Goal: Task Accomplishment & Management: Manage account settings

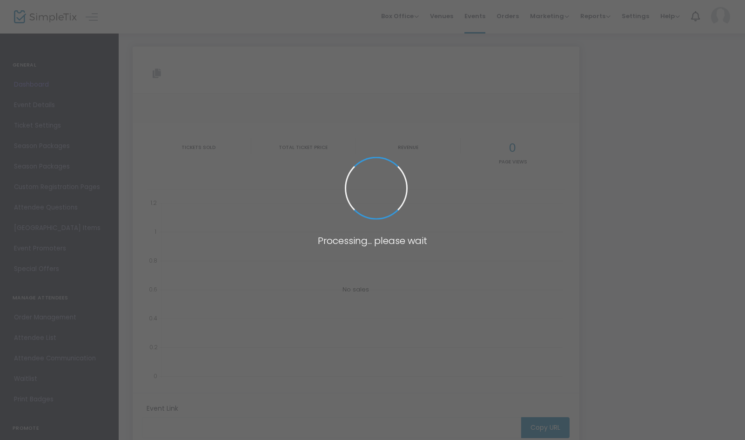
type input "[URL][DOMAIN_NAME]"
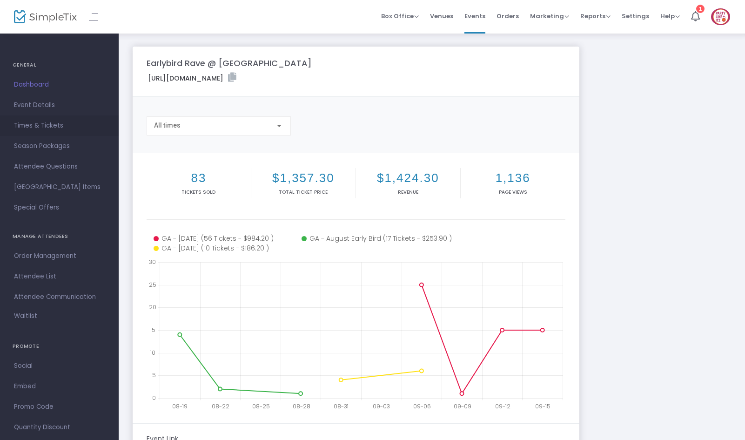
click at [68, 123] on span "Times & Tickets" at bounding box center [59, 126] width 91 height 12
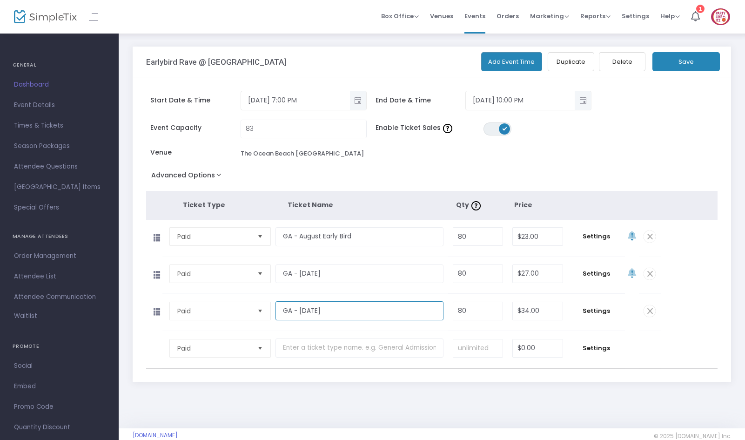
drag, startPoint x: 352, startPoint y: 307, endPoint x: 258, endPoint y: 310, distance: 94.0
click at [259, 310] on tr "Paid Required. GA - [DATE] Required. 80 Required. $34.00 Required. Settings" at bounding box center [403, 312] width 514 height 37
click at [292, 351] on input "text" at bounding box center [358, 347] width 167 height 19
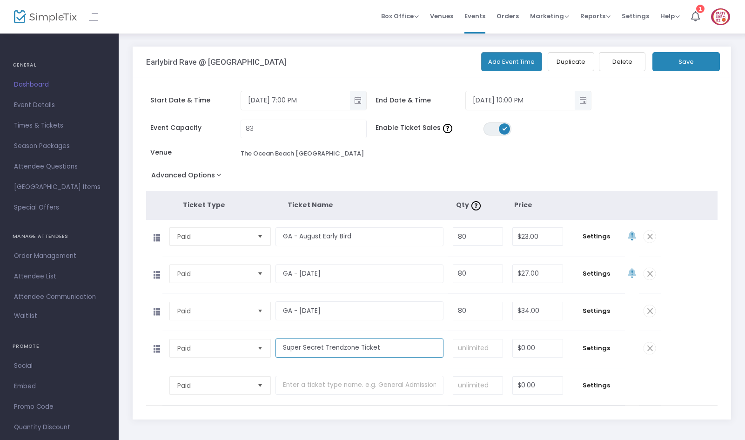
type input "Super Secret Trendzone Ticket"
type input "34"
type input "80"
type input "$34.00"
click at [527, 339] on input "0" at bounding box center [538, 348] width 50 height 18
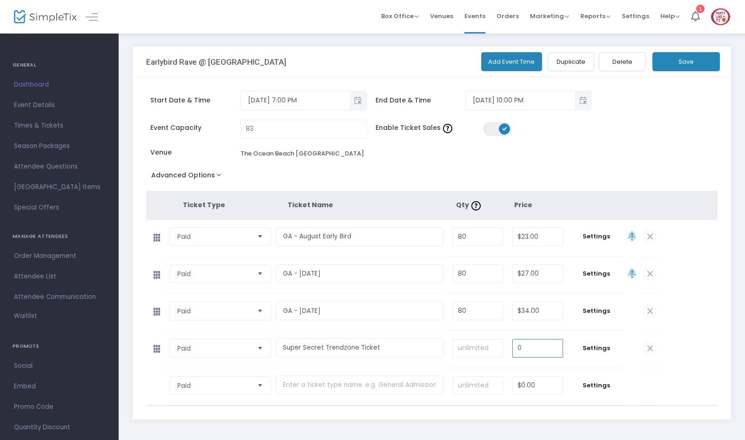
paste input "34"
type input "$34.00"
click at [721, 340] on div "Start Date & Time [DATE] 7:00 PM End Date & Time [DATE] 10:00 PM Event Capacity…" at bounding box center [432, 248] width 598 height 342
click at [477, 350] on input at bounding box center [477, 348] width 49 height 18
type input "2"
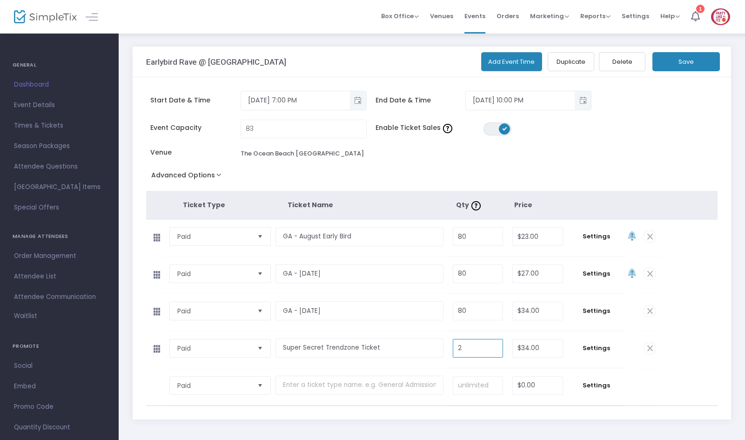
drag, startPoint x: 728, startPoint y: 349, endPoint x: 718, endPoint y: 349, distance: 10.2
click at [728, 349] on div "Start Date & Time [DATE] 7:00 PM End Date & Time [DATE] 10:00 PM Event Capacity…" at bounding box center [432, 248] width 598 height 342
click at [597, 350] on span "Settings" at bounding box center [596, 347] width 48 height 9
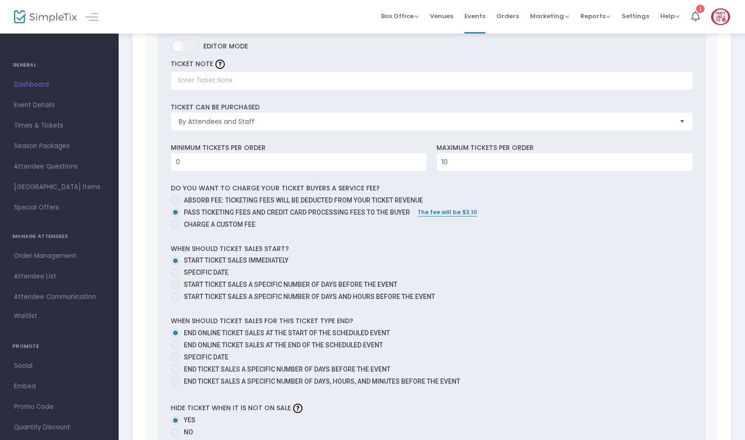
scroll to position [419, 0]
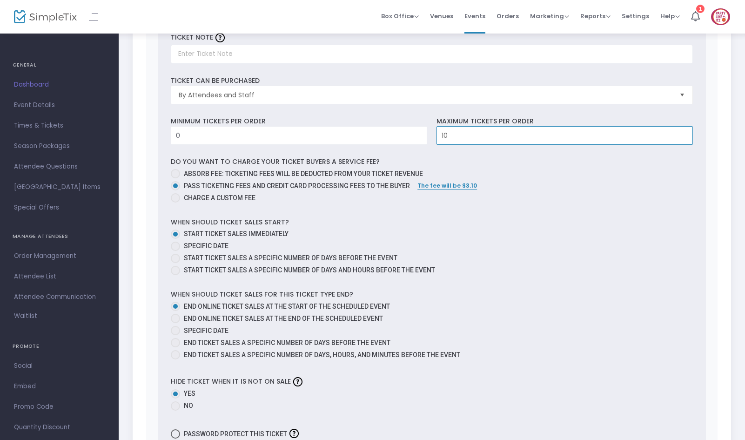
drag, startPoint x: 441, startPoint y: 141, endPoint x: 399, endPoint y: 160, distance: 45.6
click at [404, 142] on div "Minimum tickets per order 0 Value should be between 0 to 1000.. Maximum tickets…" at bounding box center [431, 130] width 531 height 28
drag, startPoint x: 477, startPoint y: 139, endPoint x: 419, endPoint y: 147, distance: 58.3
click at [420, 138] on div "Minimum tickets per order 0 Value should be between 0 to 1000.. Maximum tickets…" at bounding box center [431, 130] width 531 height 28
type input "2"
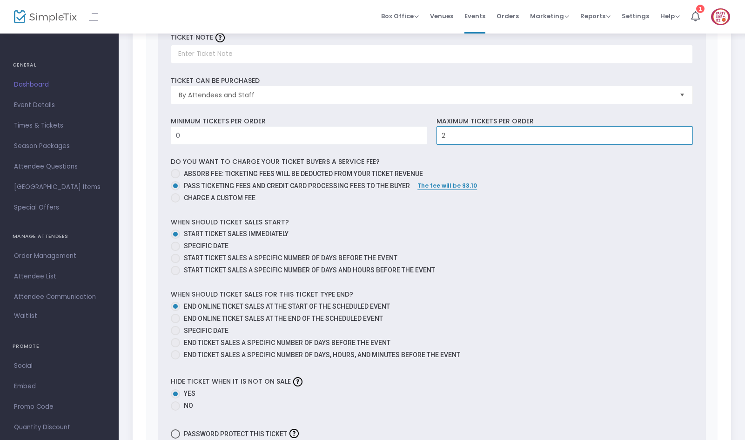
click at [514, 187] on mat-radio-group "Absorb fee: Ticketing fees will be deducted from your ticket revenue Pass ticke…" at bounding box center [432, 187] width 522 height 36
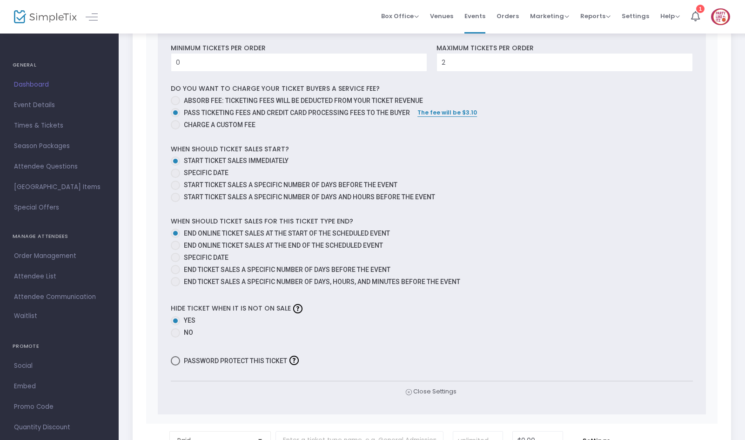
scroll to position [512, 0]
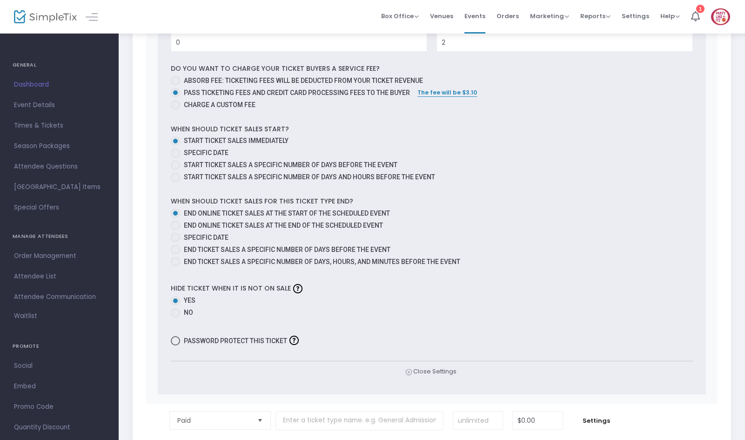
click at [206, 339] on span "Password protect this ticket" at bounding box center [235, 340] width 103 height 11
click at [175, 345] on input "Password protect this ticket" at bounding box center [175, 345] width 0 height 0
checkbox input "true"
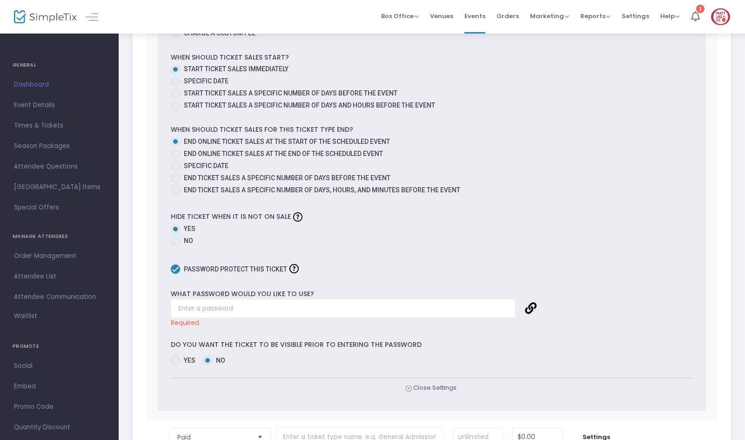
scroll to position [605, 0]
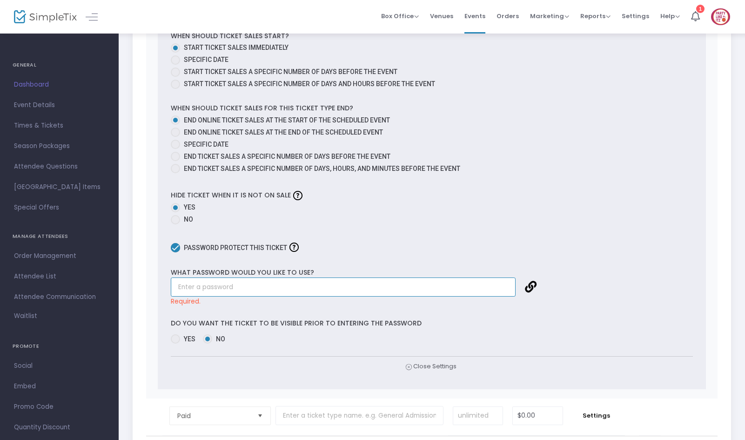
click at [237, 293] on input "text" at bounding box center [343, 286] width 345 height 19
type input "t"
type input "R"
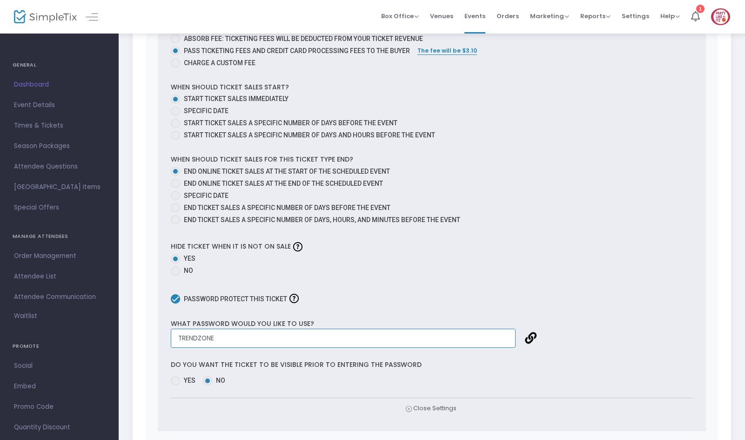
scroll to position [512, 0]
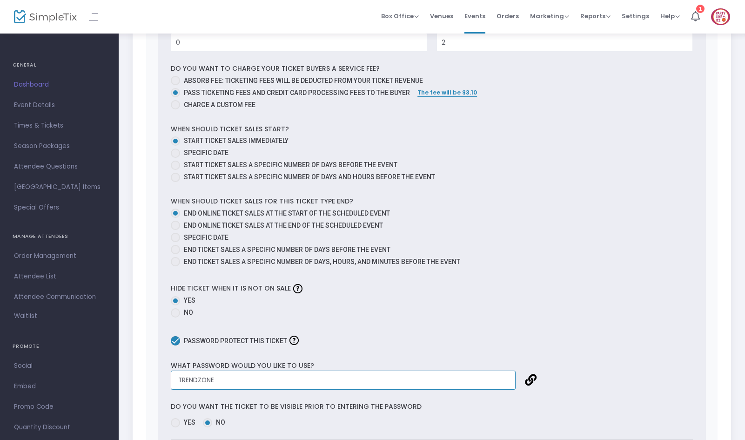
type input "TRENDZONE"
click at [529, 379] on link at bounding box center [531, 380] width 12 height 12
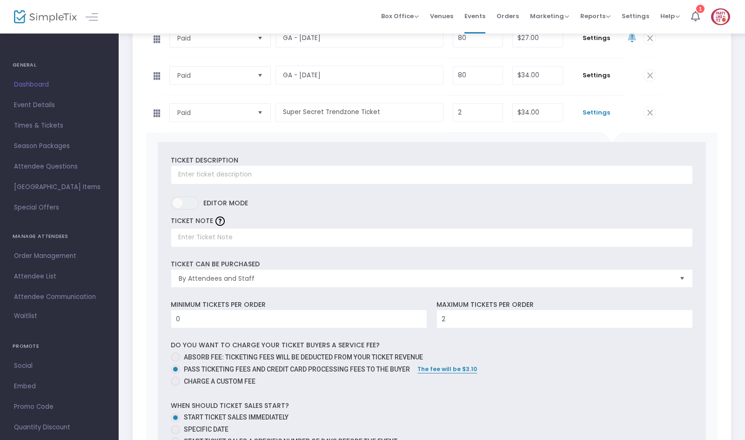
scroll to position [0, 0]
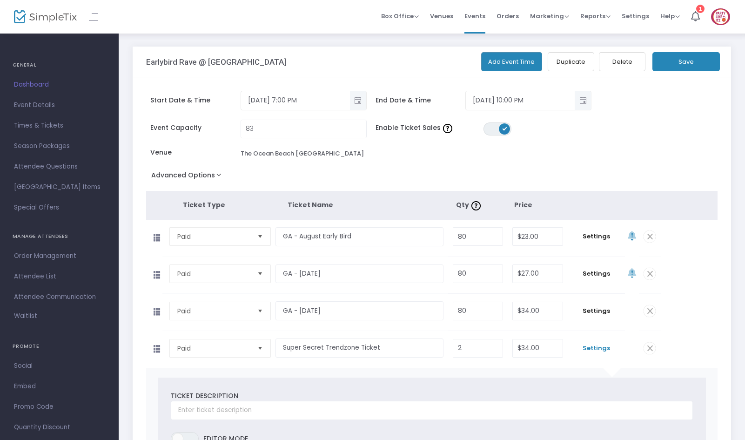
click at [698, 71] on button "Save" at bounding box center [685, 61] width 67 height 19
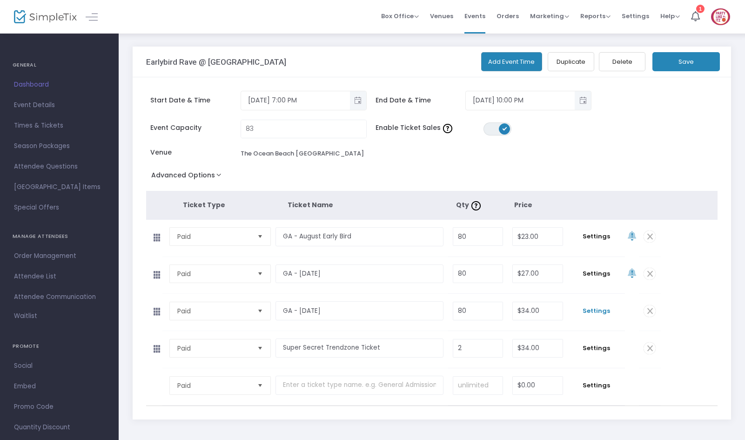
click at [598, 306] on span "Settings" at bounding box center [596, 310] width 48 height 9
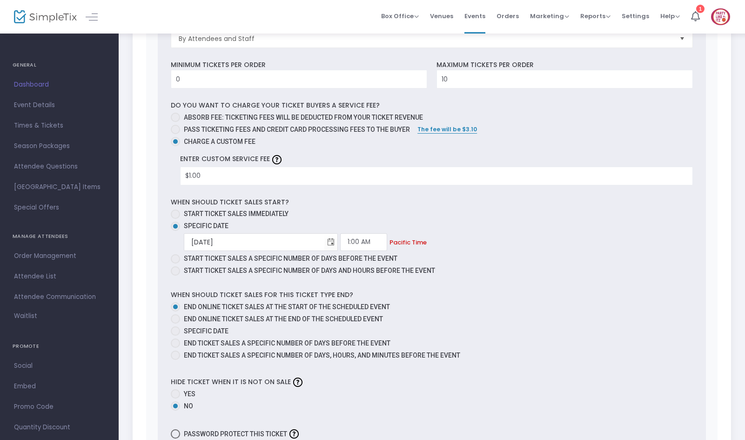
scroll to position [512, 0]
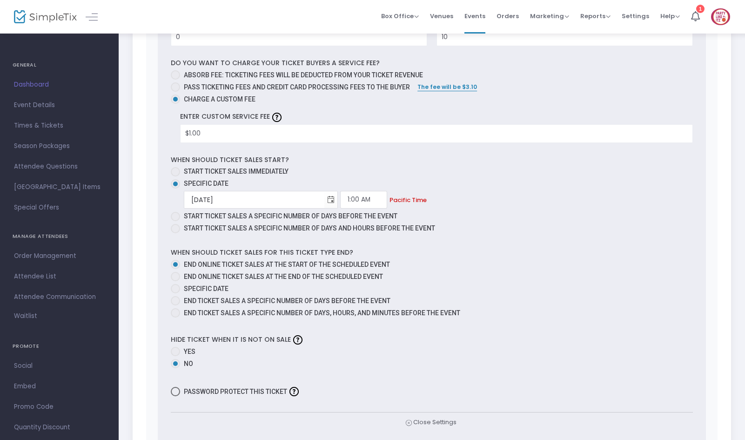
click at [274, 279] on span "End online ticket sales at the end of the scheduled event" at bounding box center [283, 276] width 199 height 7
click at [175, 281] on input "End online ticket sales at the end of the scheduled event" at bounding box center [175, 281] width 0 height 0
radio input "true"
click at [210, 291] on span "Specific Date" at bounding box center [206, 288] width 45 height 7
click at [175, 293] on input "Specific Date" at bounding box center [175, 293] width 0 height 0
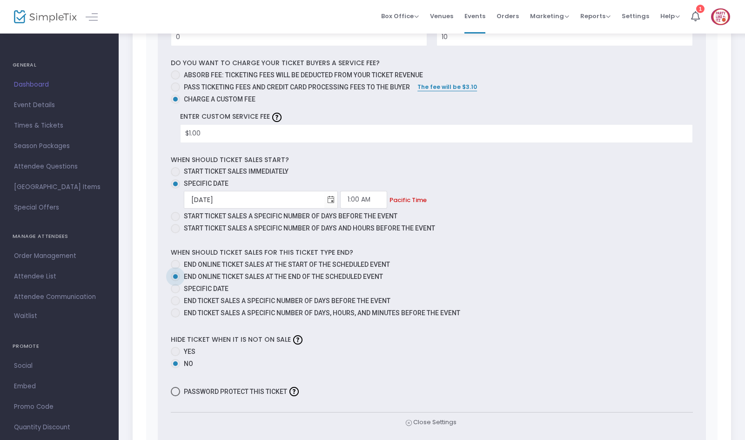
radio input "true"
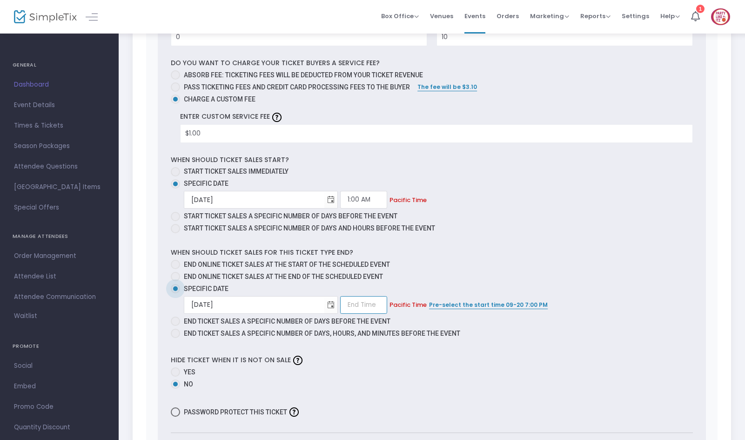
click at [340, 305] on input at bounding box center [363, 305] width 47 height 18
click at [323, 303] on span "Toggle calendar" at bounding box center [330, 304] width 15 height 15
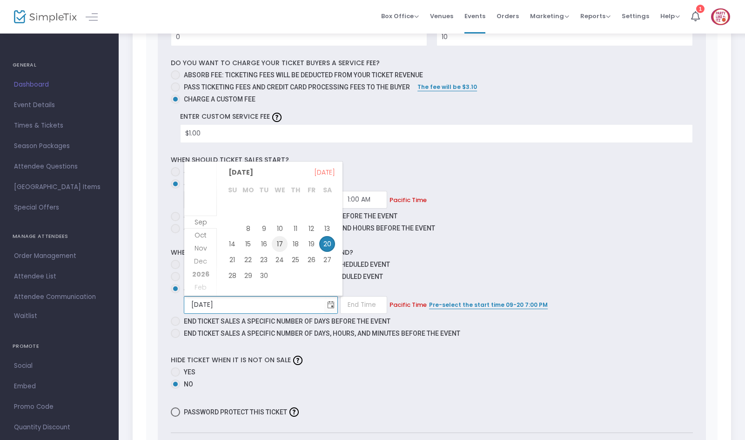
click at [280, 247] on span "17" at bounding box center [280, 244] width 16 height 16
type input "[DATE]"
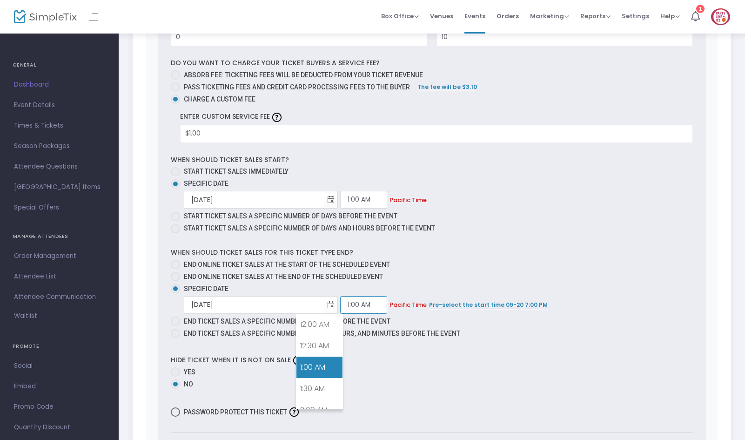
click at [340, 306] on input "1:00 AM" at bounding box center [363, 305] width 47 height 18
click at [323, 365] on link "4:00 PM" at bounding box center [319, 357] width 46 height 21
type input "4:00 PM"
click at [401, 361] on div "Hide ticket when it is not on sale Yes No" at bounding box center [431, 372] width 531 height 39
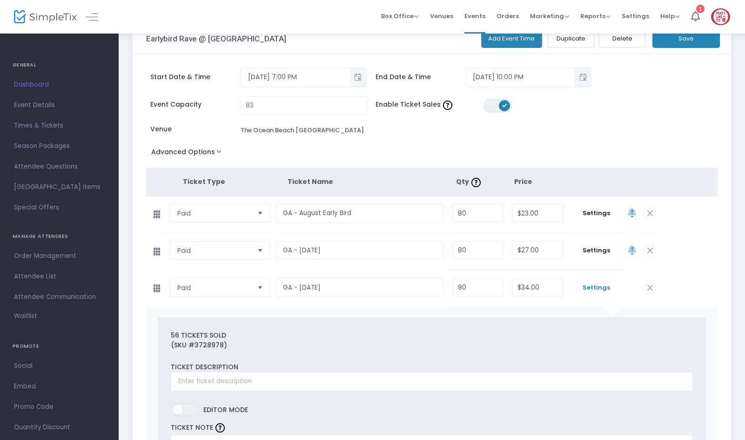
scroll to position [0, 0]
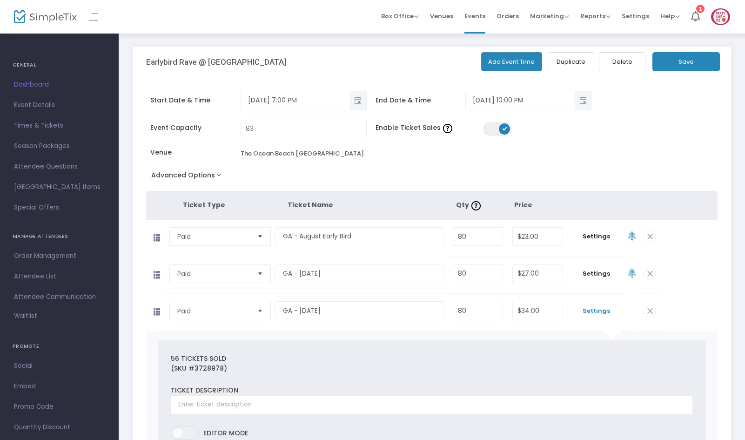
click at [707, 54] on button "Save" at bounding box center [685, 61] width 67 height 19
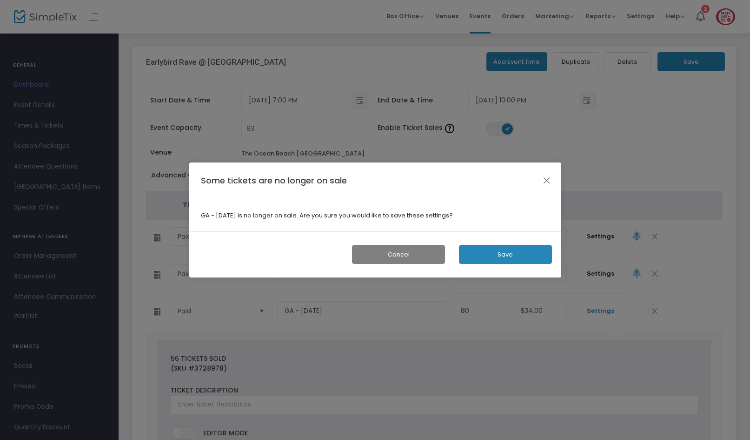
click at [540, 248] on button "Save" at bounding box center [505, 254] width 93 height 19
